Goal: Submit feedback/report problem

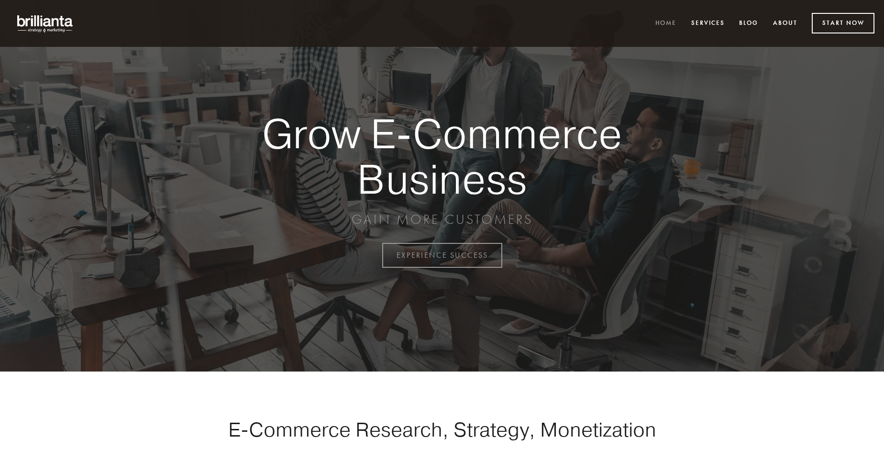
scroll to position [2507, 0]
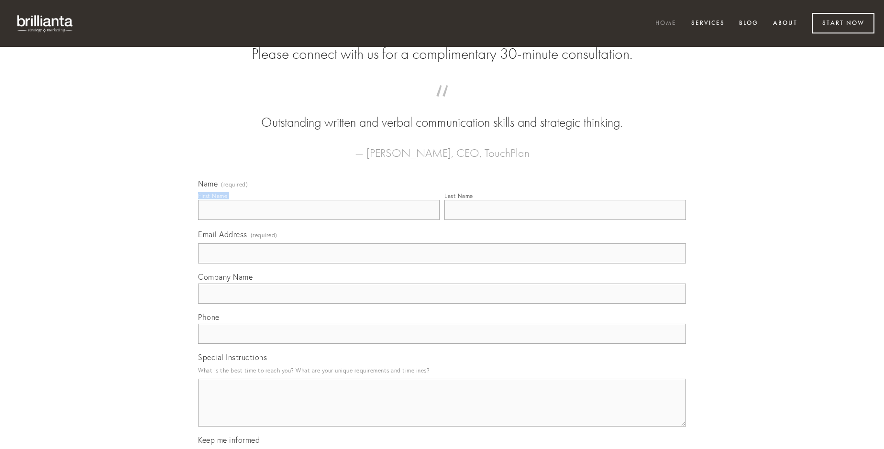
type input "[PERSON_NAME]"
click at [565, 220] on input "Last Name" at bounding box center [564, 210] width 241 height 20
type input "[PERSON_NAME]"
click at [442, 263] on input "Email Address (required)" at bounding box center [442, 253] width 488 height 20
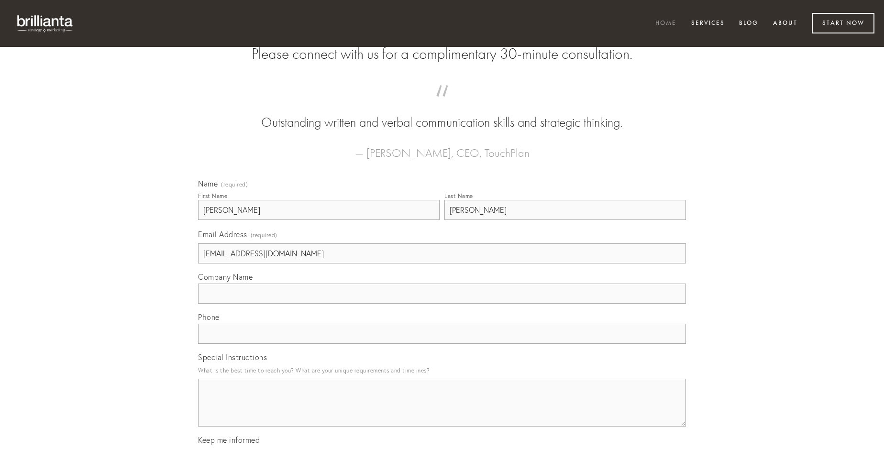
type input "[EMAIL_ADDRESS][DOMAIN_NAME]"
click at [442, 304] on input "Company Name" at bounding box center [442, 294] width 488 height 20
type input "terga"
click at [442, 344] on input "text" at bounding box center [442, 334] width 488 height 20
click at [442, 411] on textarea "Special Instructions" at bounding box center [442, 403] width 488 height 48
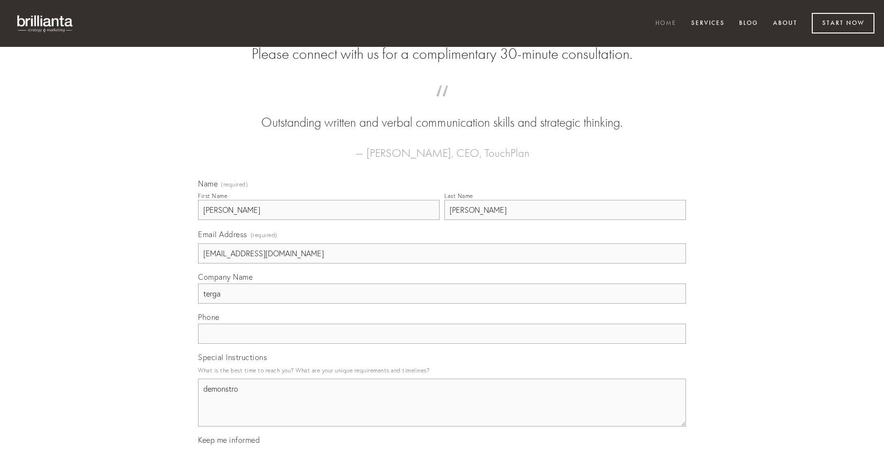
type textarea "demonstro"
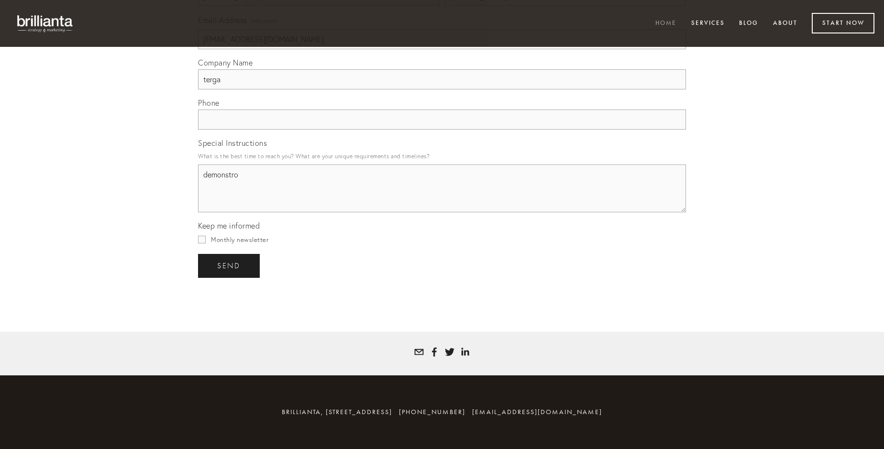
click at [230, 265] on span "send" at bounding box center [228, 266] width 23 height 9
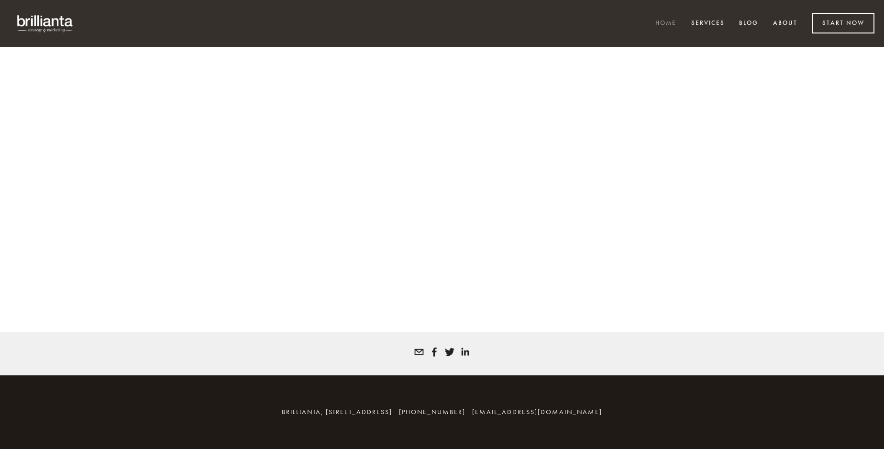
scroll to position [2494, 0]
